Goal: Transaction & Acquisition: Purchase product/service

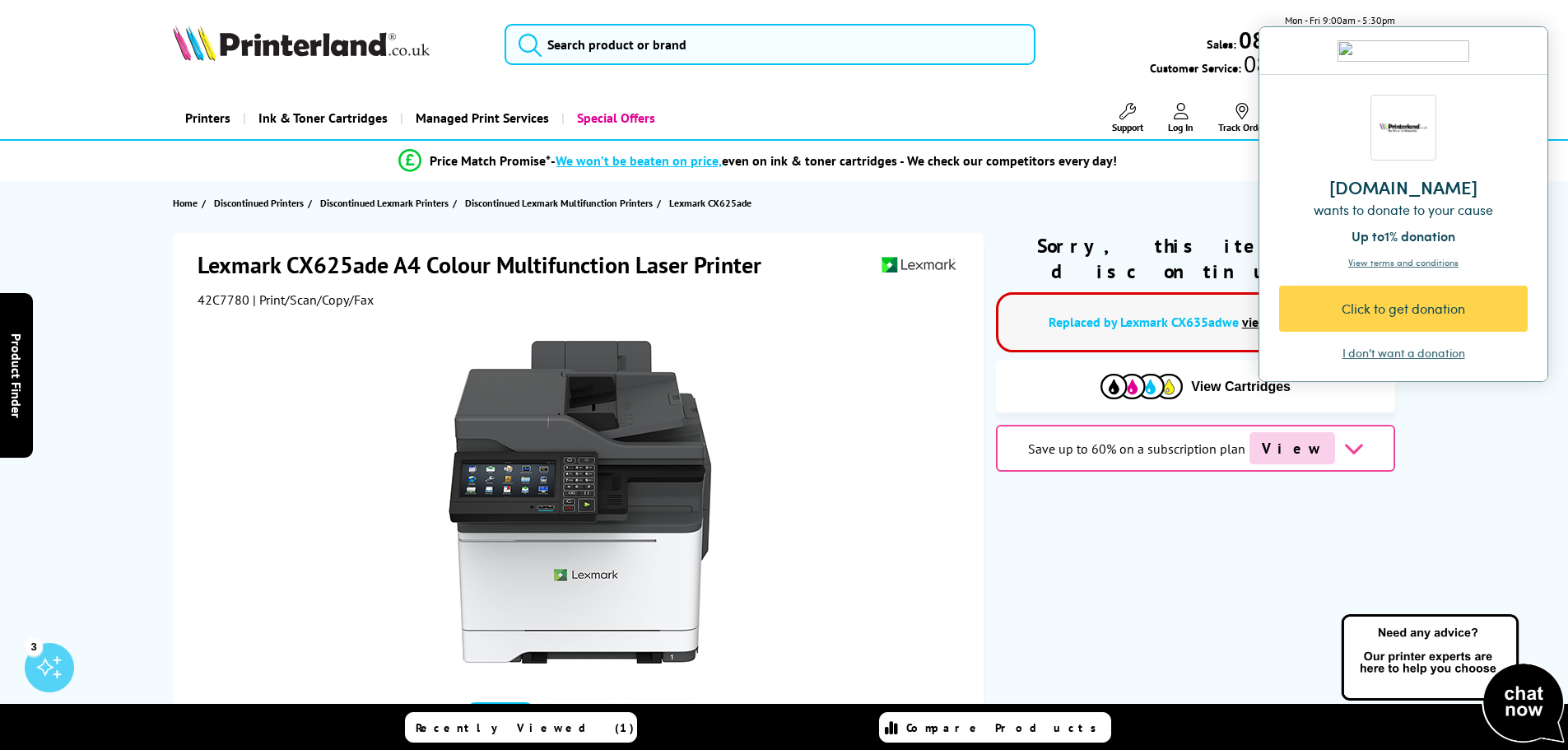
click at [1421, 350] on div "I don't want a donation" at bounding box center [1403, 352] width 123 height 16
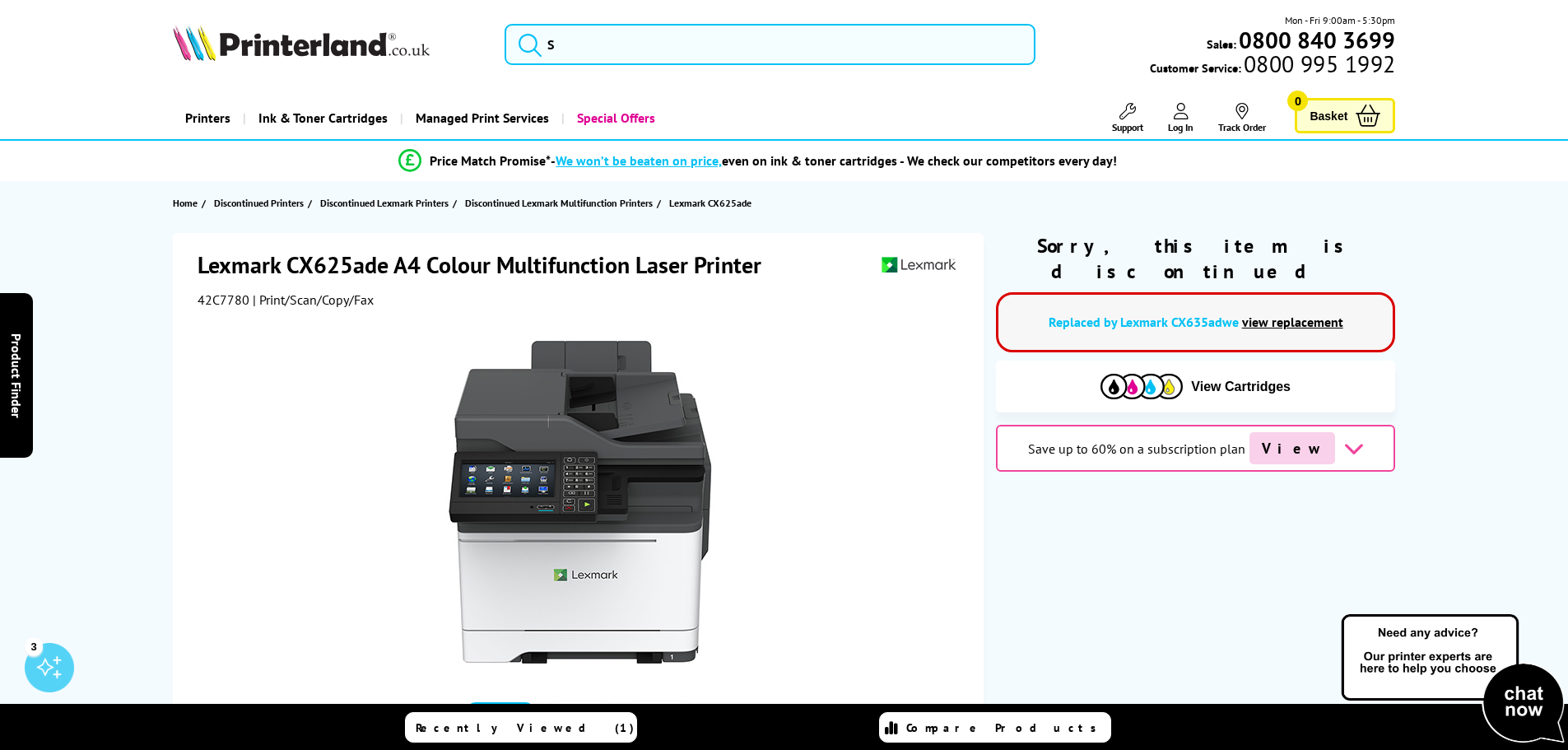
click at [1294, 314] on link "view replacement" at bounding box center [1293, 321] width 101 height 16
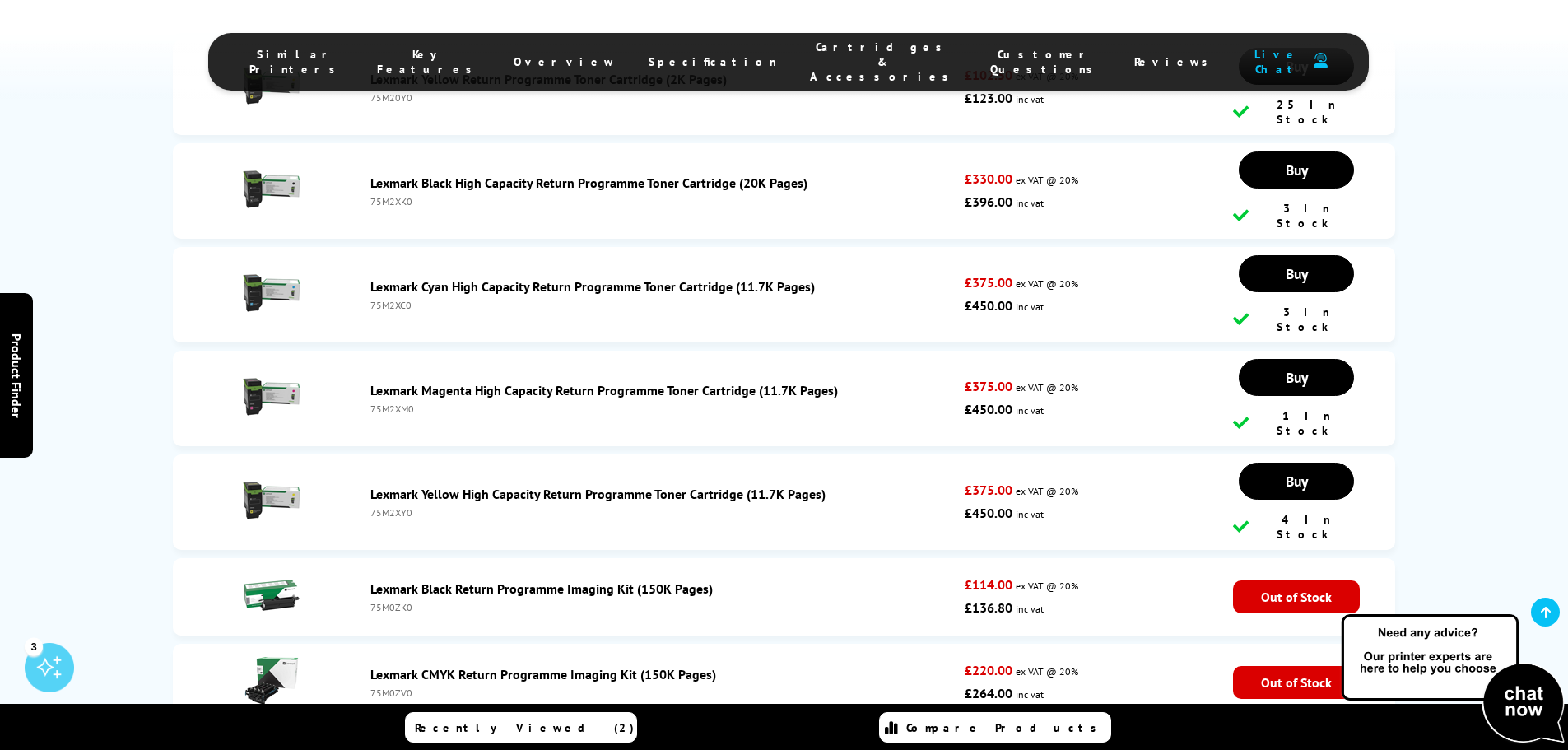
scroll to position [6090, 0]
